Goal: Task Accomplishment & Management: Complete application form

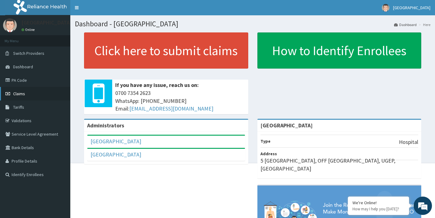
click at [31, 94] on link "Claims" at bounding box center [35, 93] width 70 height 13
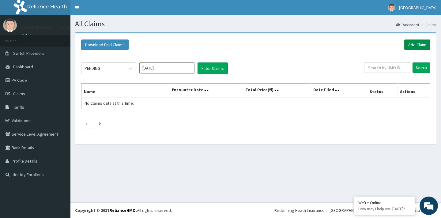
click at [414, 43] on link "Add Claim" at bounding box center [417, 44] width 26 height 10
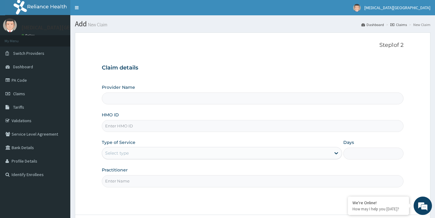
type input "[MEDICAL_DATA][GEOGRAPHIC_DATA]"
click at [126, 127] on input "HMO ID" at bounding box center [253, 126] width 302 height 12
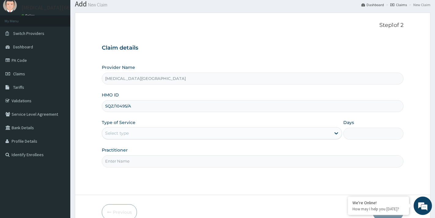
scroll to position [52, 0]
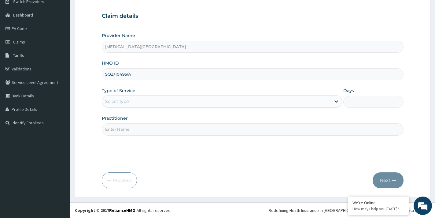
type input "SQZ/10495/A"
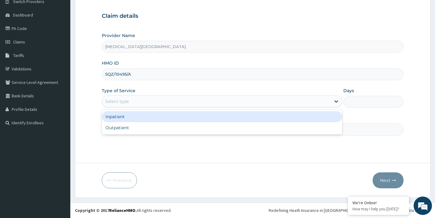
click at [156, 101] on div "Select type" at bounding box center [216, 101] width 229 height 10
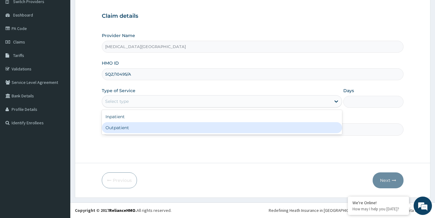
click at [133, 129] on div "Outpatient" at bounding box center [222, 127] width 240 height 11
type input "1"
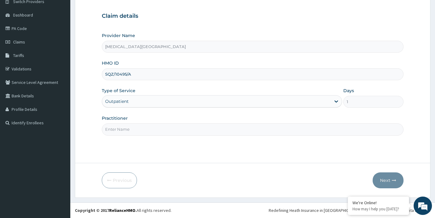
click at [138, 131] on input "Practitioner" at bounding box center [253, 129] width 302 height 12
type input "[PERSON_NAME]"
click at [386, 183] on button "Next" at bounding box center [388, 180] width 31 height 16
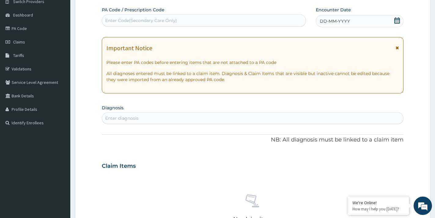
click at [132, 115] on div "Enter diagnosis" at bounding box center [121, 118] width 33 height 6
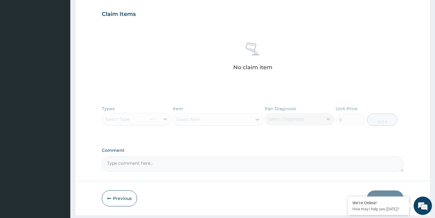
scroll to position [205, 0]
click at [130, 117] on div "Types Select Type Item Select Item Pair Diagnosis Select Diagnosis Unit Price 0…" at bounding box center [253, 118] width 302 height 35
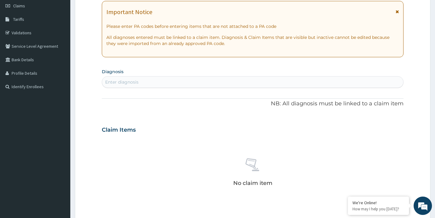
scroll to position [52, 0]
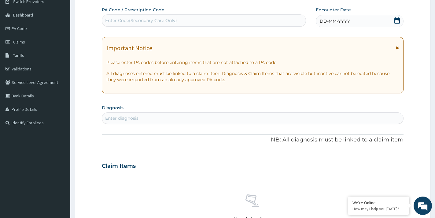
click at [144, 115] on div "Enter diagnosis" at bounding box center [252, 118] width 301 height 10
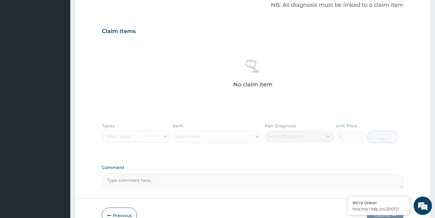
scroll to position [205, 0]
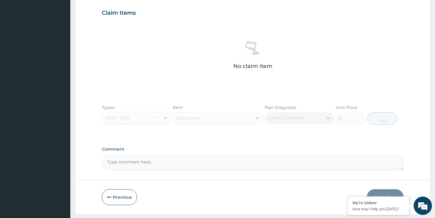
type input "MALARIA, BRONCHITIS"
click at [138, 115] on div "Types Select Type Item Select Item Pair Diagnosis Select Diagnosis Unit Price 0…" at bounding box center [253, 118] width 302 height 35
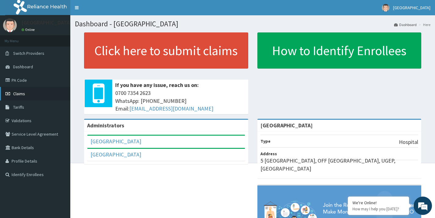
click at [25, 91] on link "Claims" at bounding box center [35, 93] width 70 height 13
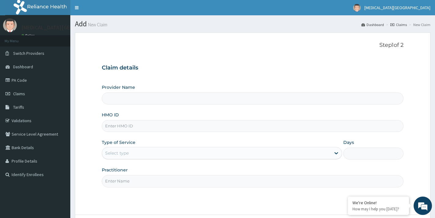
type input "[MEDICAL_DATA][GEOGRAPHIC_DATA]"
click at [123, 125] on input "HMO ID" at bounding box center [253, 126] width 302 height 12
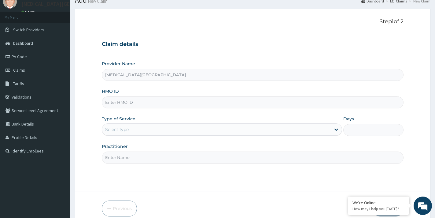
scroll to position [31, 0]
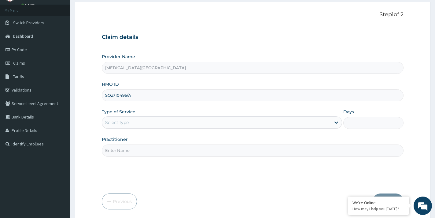
type input "SQZ/10495/A"
click at [131, 122] on div "Select type" at bounding box center [216, 122] width 229 height 10
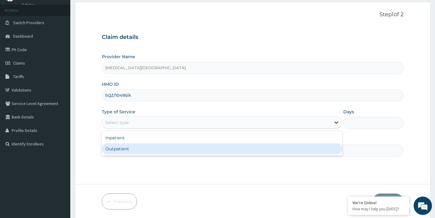
click at [117, 152] on div "Outpatient" at bounding box center [222, 148] width 240 height 11
type input "1"
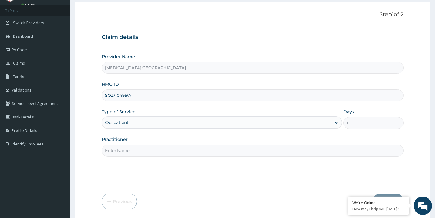
click at [127, 151] on input "Practitioner" at bounding box center [253, 150] width 302 height 12
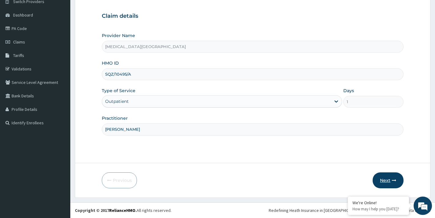
type input "[PERSON_NAME]"
click at [393, 174] on button "Next" at bounding box center [388, 180] width 31 height 16
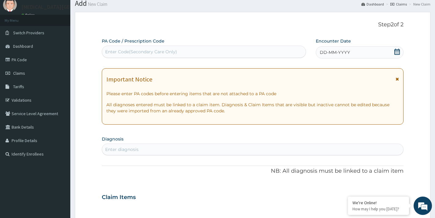
scroll to position [19, 0]
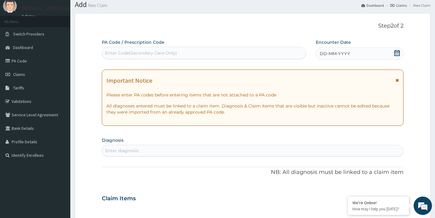
click at [395, 51] on icon at bounding box center [397, 53] width 6 height 6
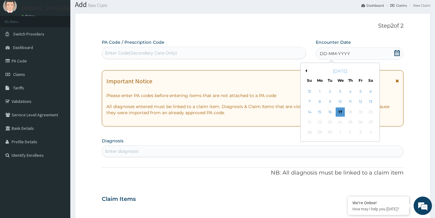
click at [306, 70] on button "Previous Month" at bounding box center [305, 70] width 3 height 3
click at [321, 113] on div "14" at bounding box center [319, 111] width 9 height 9
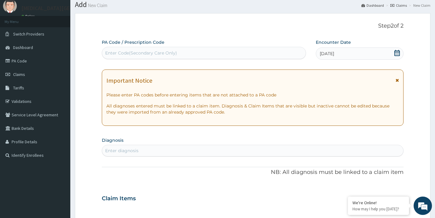
click at [122, 152] on div "Enter diagnosis" at bounding box center [121, 150] width 33 height 6
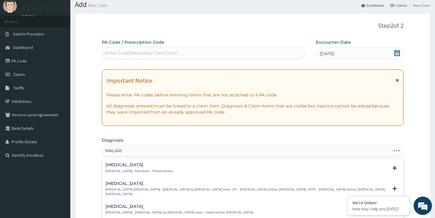
type input "[MEDICAL_DATA]"
click at [117, 167] on h4 "[MEDICAL_DATA]" at bounding box center [139, 164] width 67 height 5
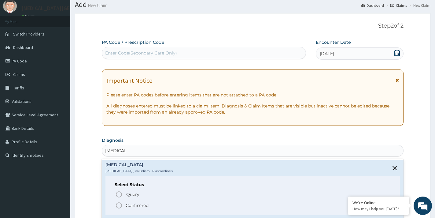
click at [118, 205] on icon "status option filled" at bounding box center [118, 205] width 7 height 7
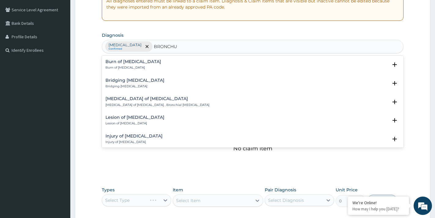
scroll to position [125, 0]
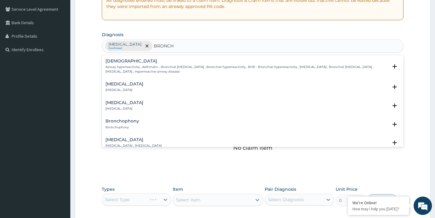
type input "BRONCHI"
click at [117, 84] on h4 "[MEDICAL_DATA]" at bounding box center [125, 84] width 38 height 5
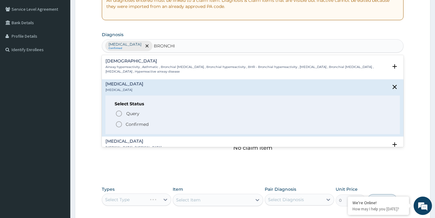
click at [118, 125] on icon "status option filled" at bounding box center [118, 124] width 7 height 7
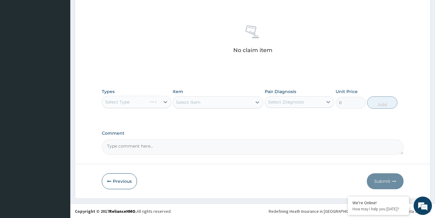
scroll to position [223, 0]
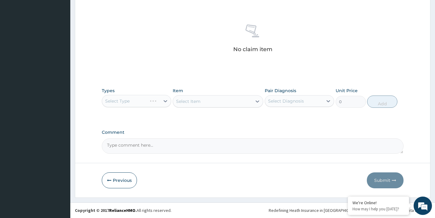
click at [147, 100] on div "Select Type" at bounding box center [136, 101] width 69 height 12
click at [164, 101] on div "Select Type" at bounding box center [136, 101] width 69 height 12
click at [347, 198] on em at bounding box center [348, 197] width 6 height 6
click at [160, 100] on div "Select Type" at bounding box center [136, 101] width 69 height 12
click at [256, 99] on div "Select Item" at bounding box center [218, 101] width 91 height 12
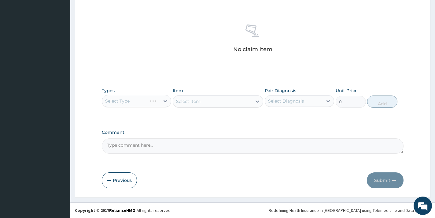
click at [165, 101] on div "Select Type" at bounding box center [136, 101] width 69 height 12
click at [154, 100] on div "Select Type" at bounding box center [136, 101] width 69 height 12
click at [165, 103] on div "Select Type" at bounding box center [136, 101] width 69 height 12
